Goal: Go to known website: Access a specific website the user already knows

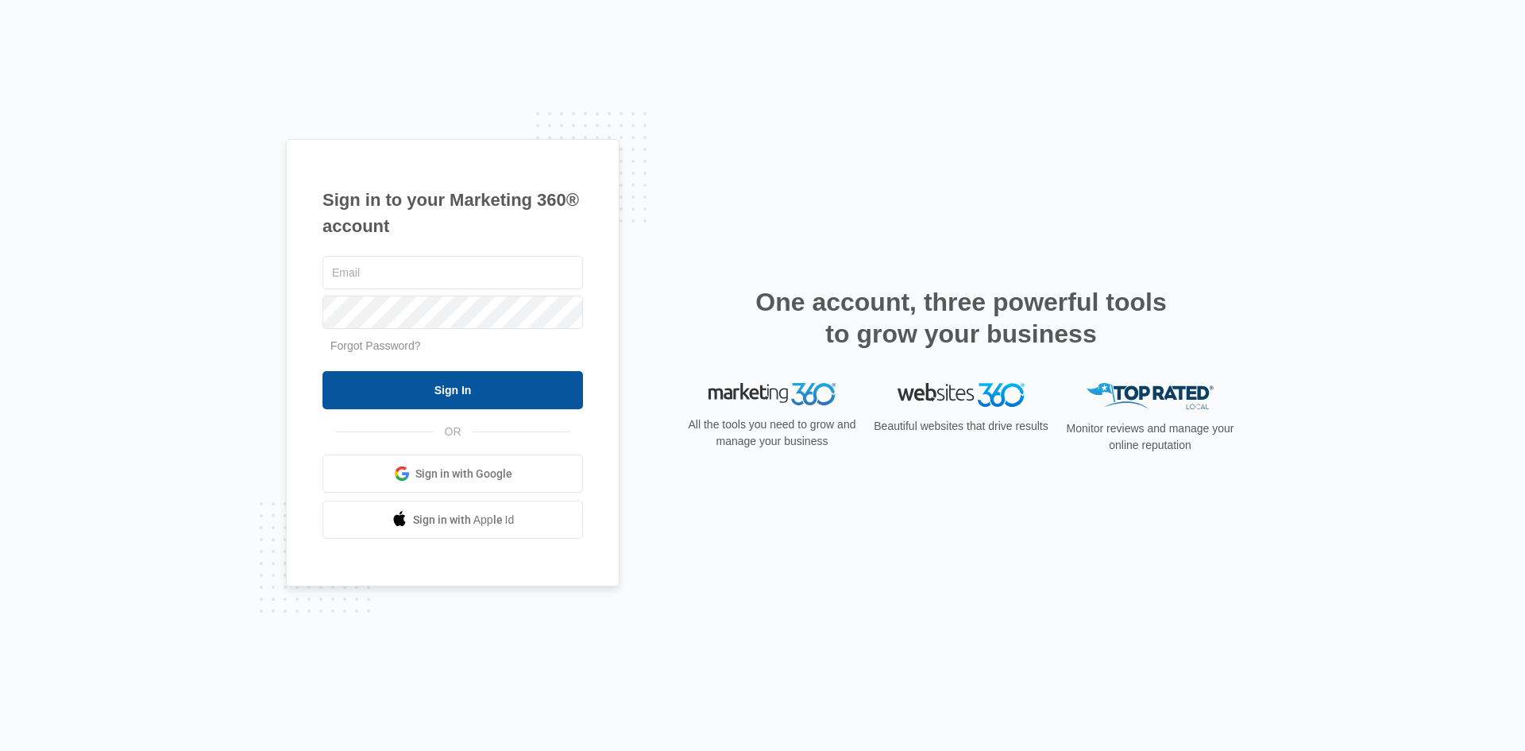
type input "[EMAIL_ADDRESS][DOMAIN_NAME]"
click at [406, 396] on input "Sign In" at bounding box center [452, 390] width 261 height 38
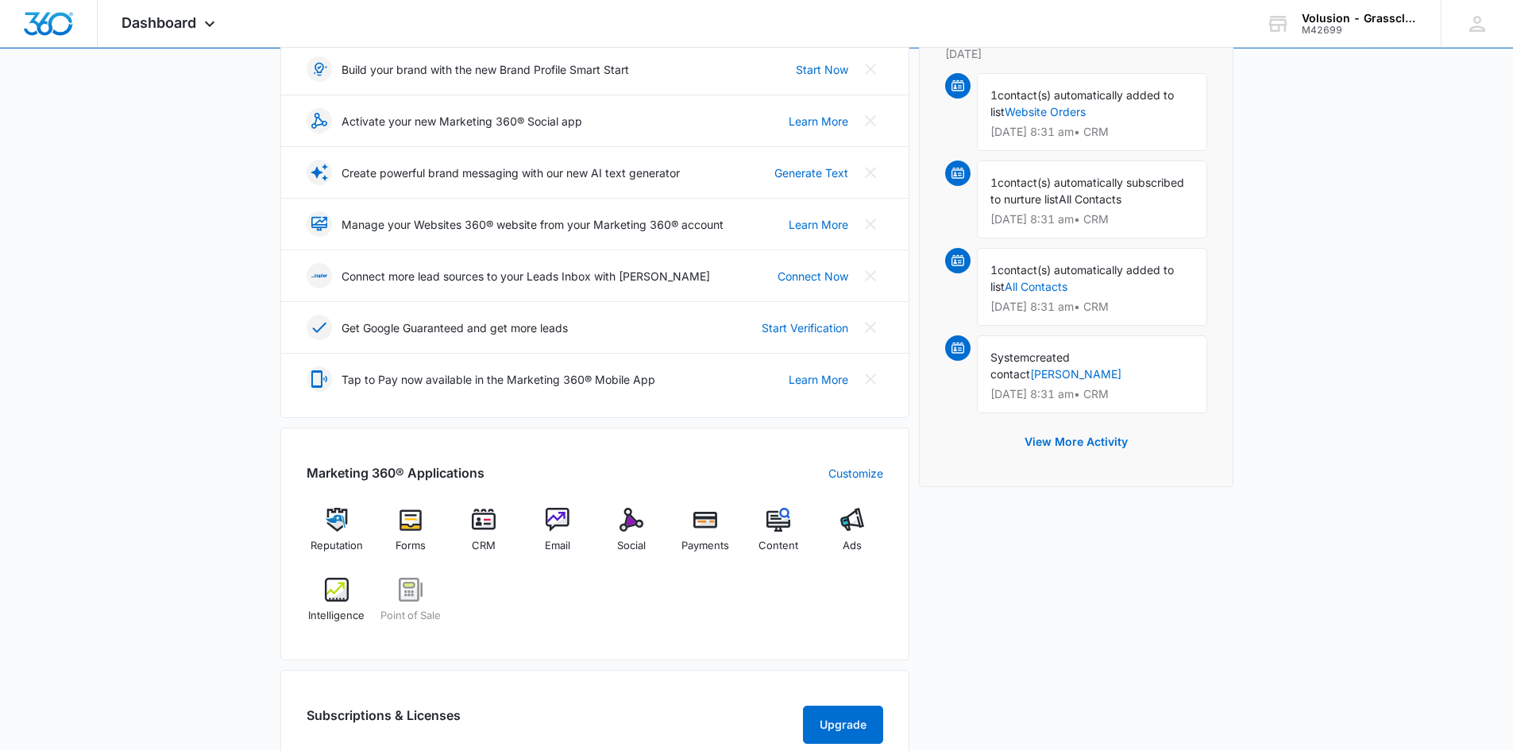
scroll to position [238, 0]
click at [555, 518] on img at bounding box center [558, 519] width 24 height 24
